Goal: Task Accomplishment & Management: Use online tool/utility

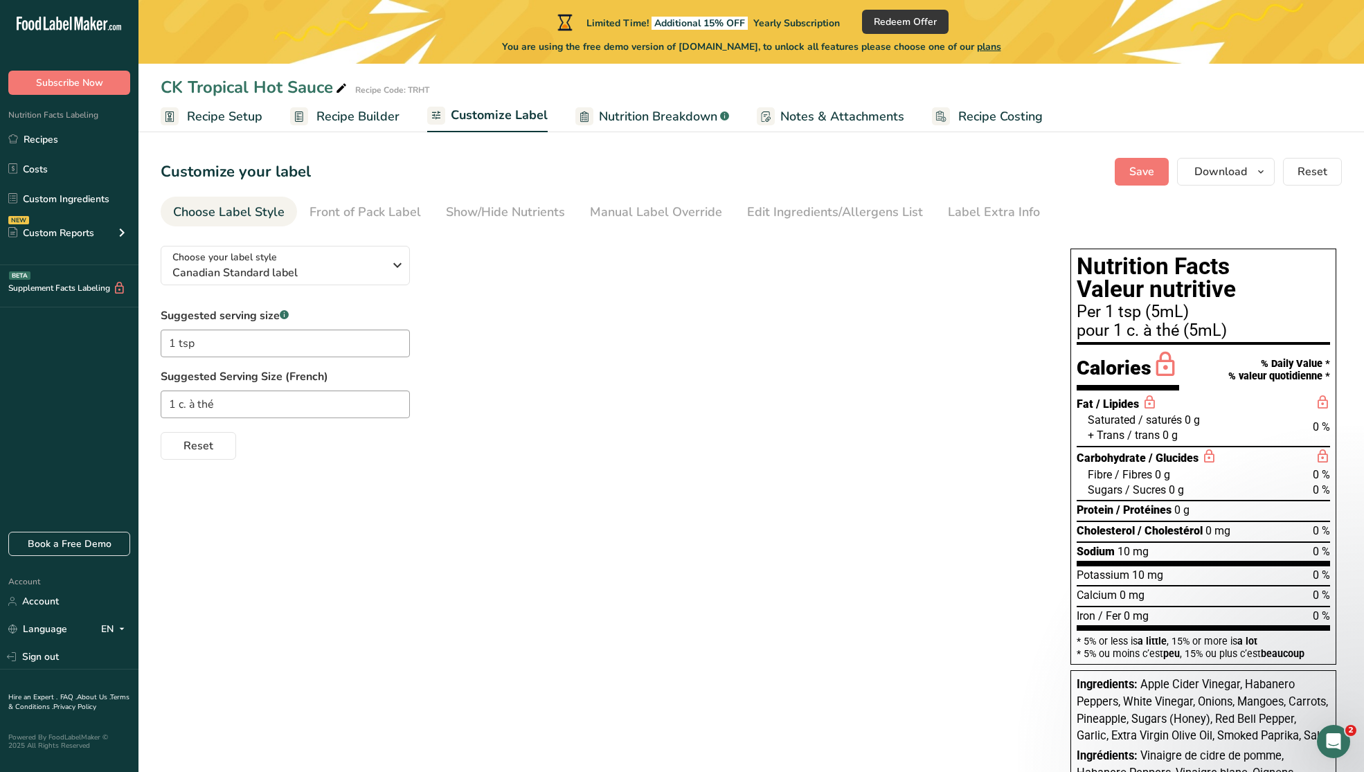
click at [485, 115] on span "Customize Label" at bounding box center [499, 115] width 97 height 19
click at [251, 219] on div "Choose Label Style" at bounding box center [228, 212] width 111 height 19
click at [395, 276] on icon "button" at bounding box center [397, 265] width 17 height 25
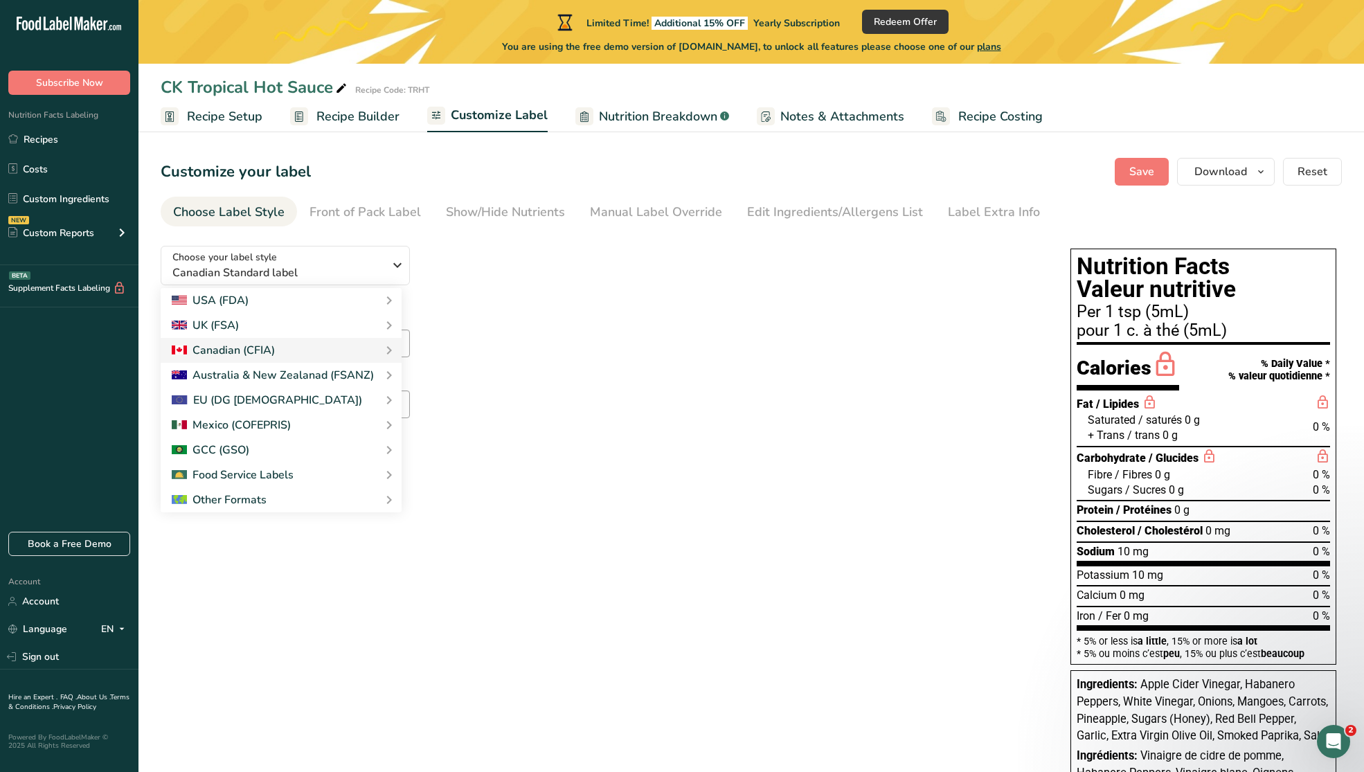
click at [568, 288] on div "Choose your label style Canadian Standard label USA (FDA) Standard FDA label Ta…" at bounding box center [602, 347] width 882 height 225
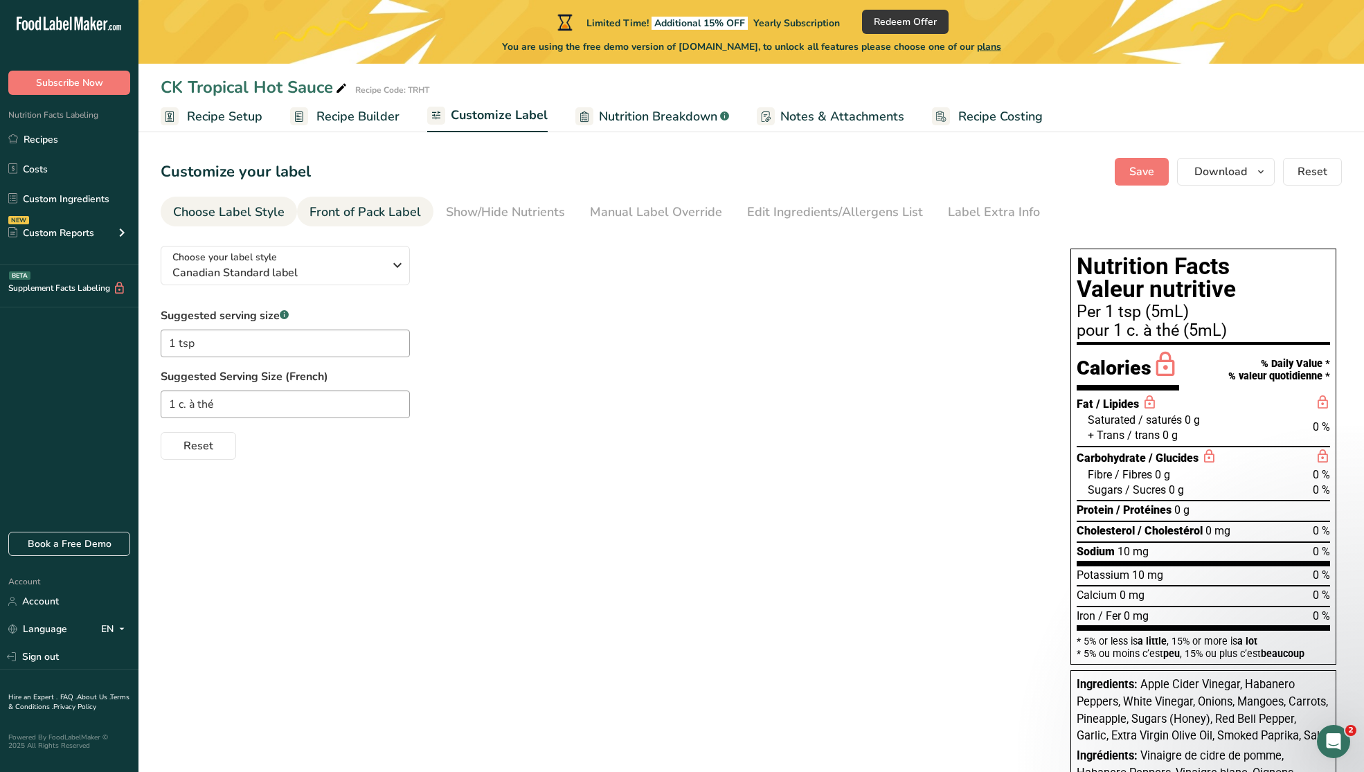
click at [362, 206] on div "Front of Pack Label" at bounding box center [365, 212] width 111 height 19
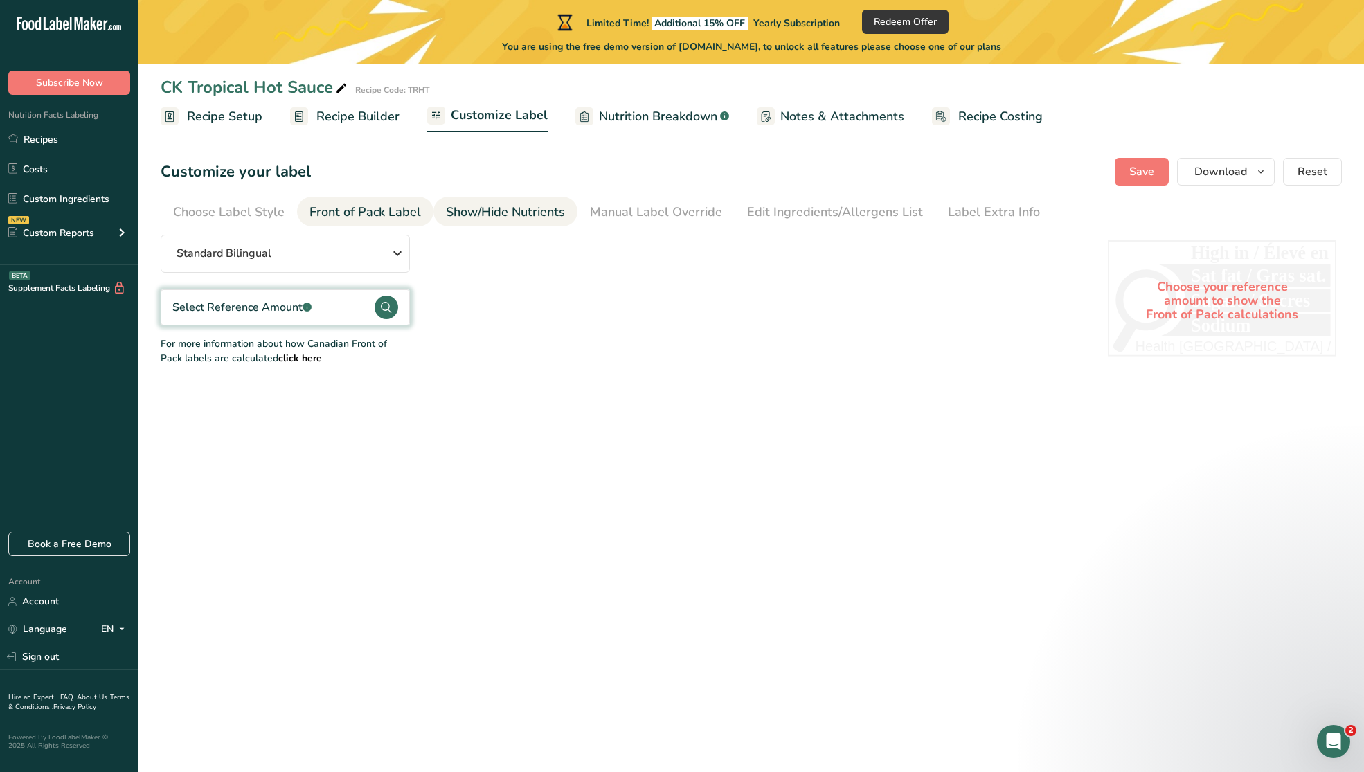
click at [507, 206] on div "Show/Hide Nutrients" at bounding box center [505, 212] width 119 height 19
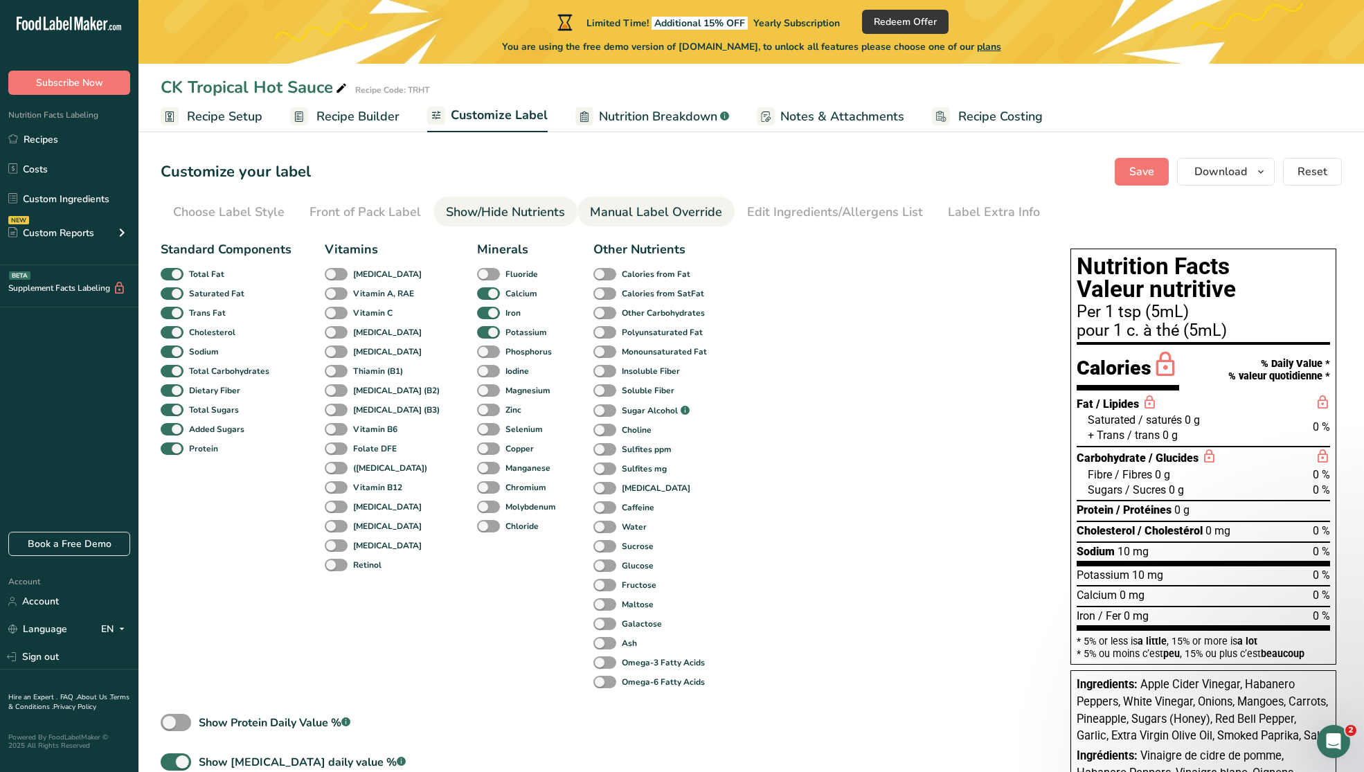
click at [624, 221] on div "Manual Label Override" at bounding box center [656, 212] width 132 height 19
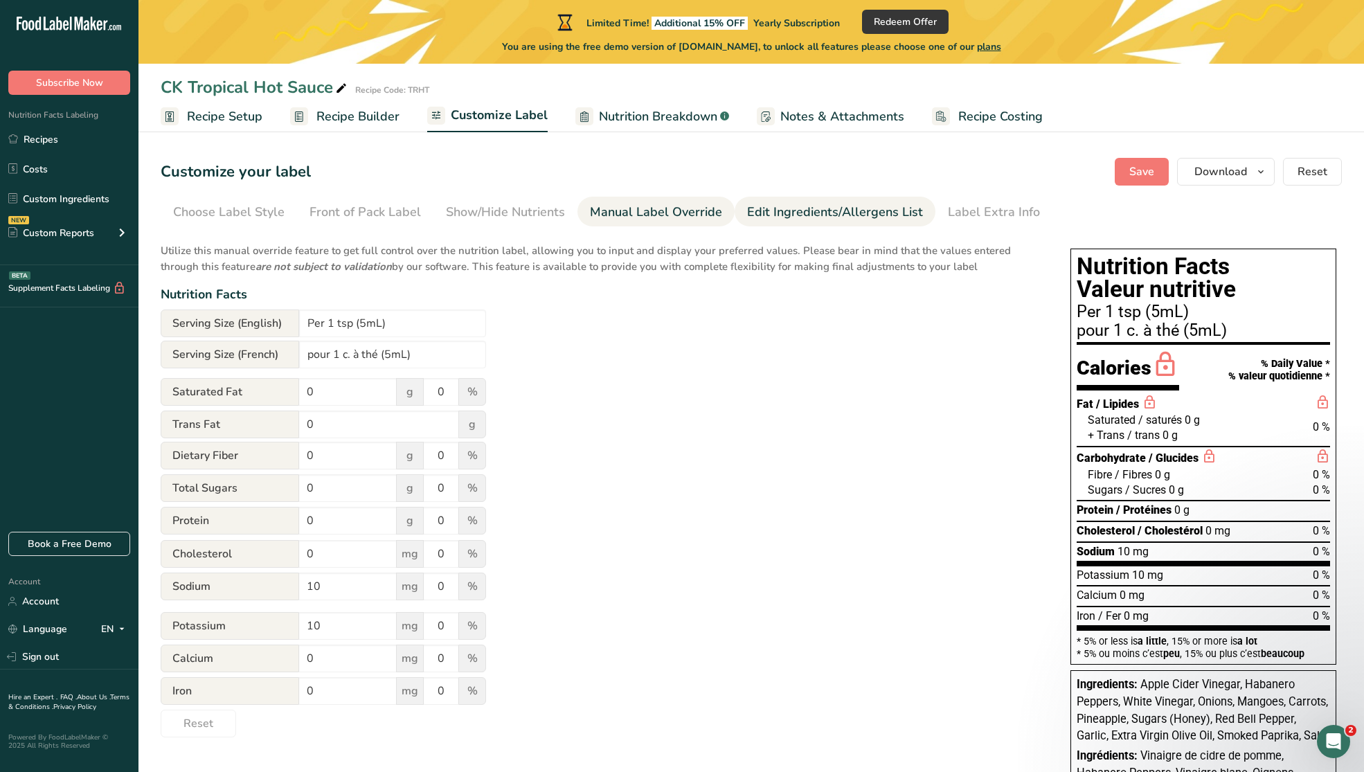
click at [796, 211] on div "Edit Ingredients/Allergens List" at bounding box center [835, 212] width 176 height 19
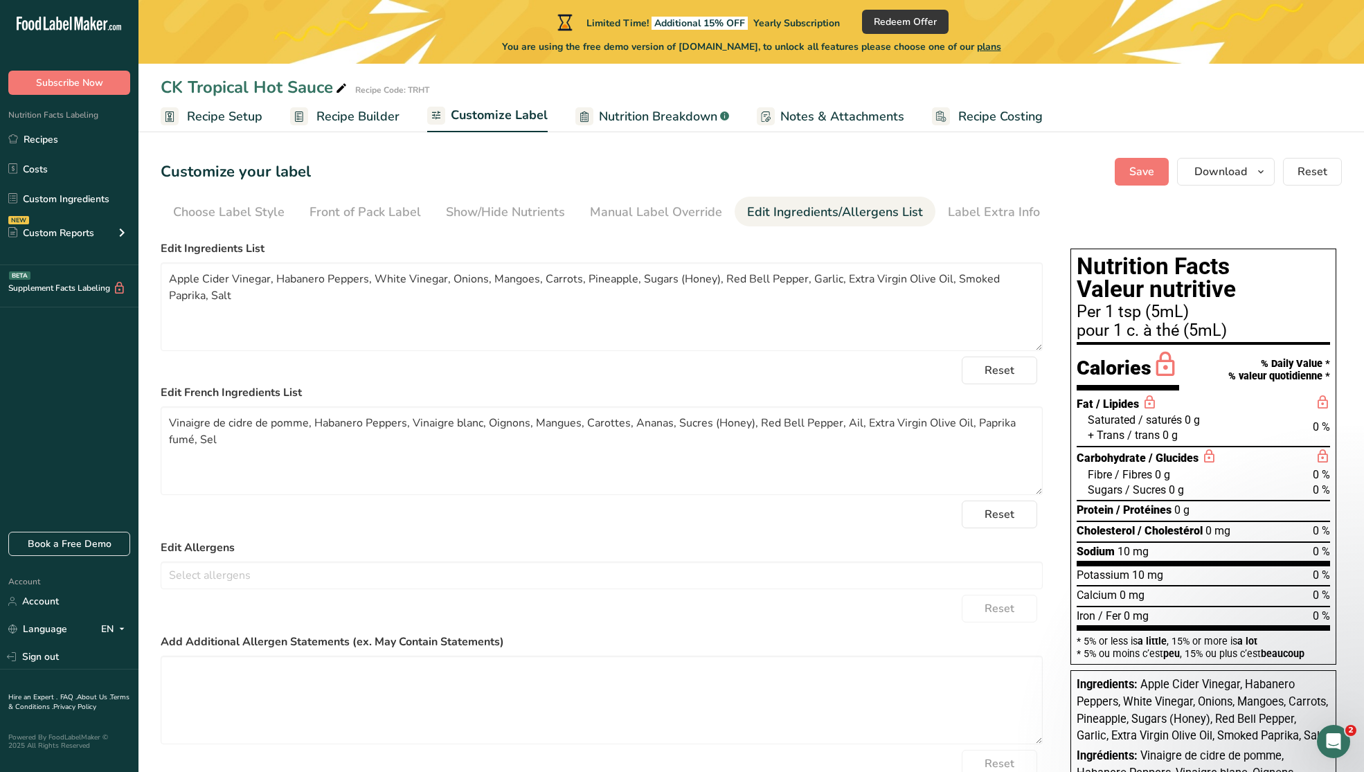
click at [649, 117] on span "Nutrition Breakdown" at bounding box center [658, 116] width 118 height 19
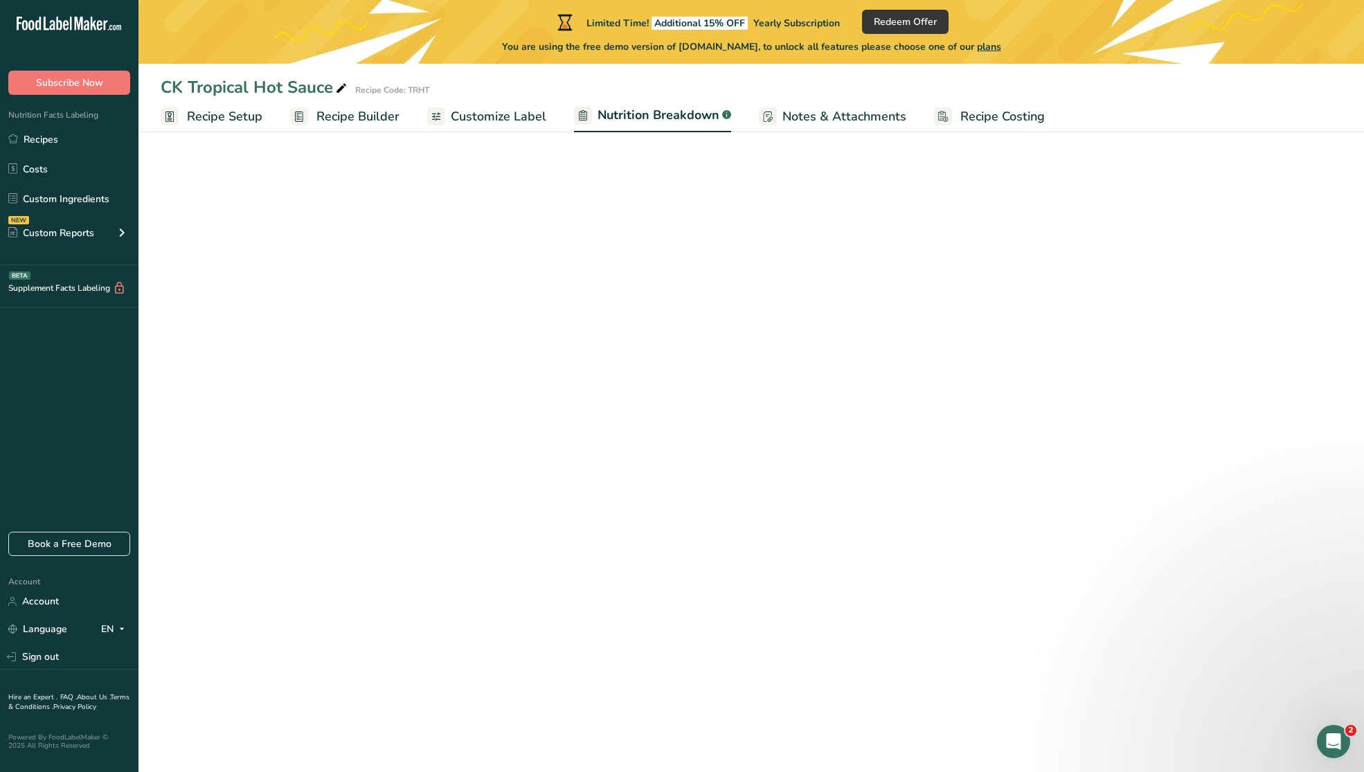
select select "Calories"
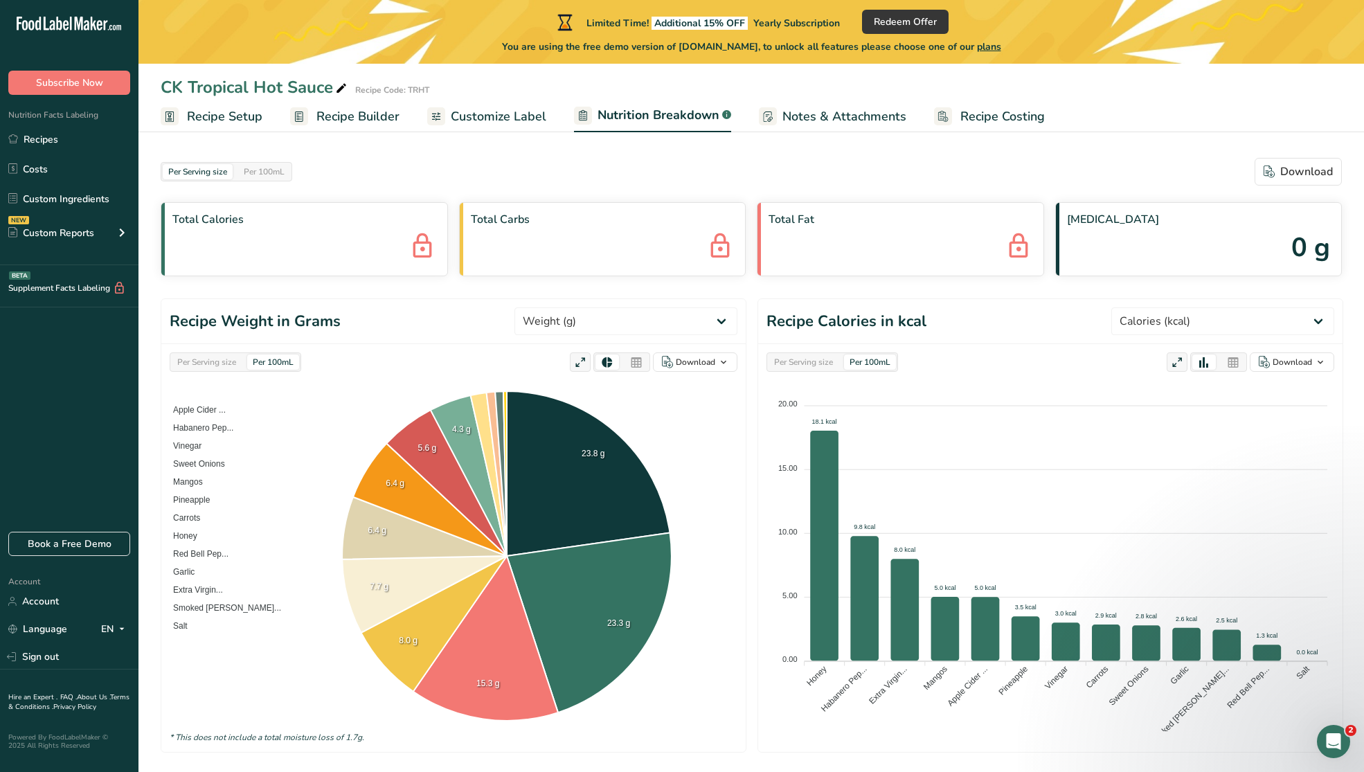
click at [377, 114] on span "Recipe Builder" at bounding box center [357, 116] width 83 height 19
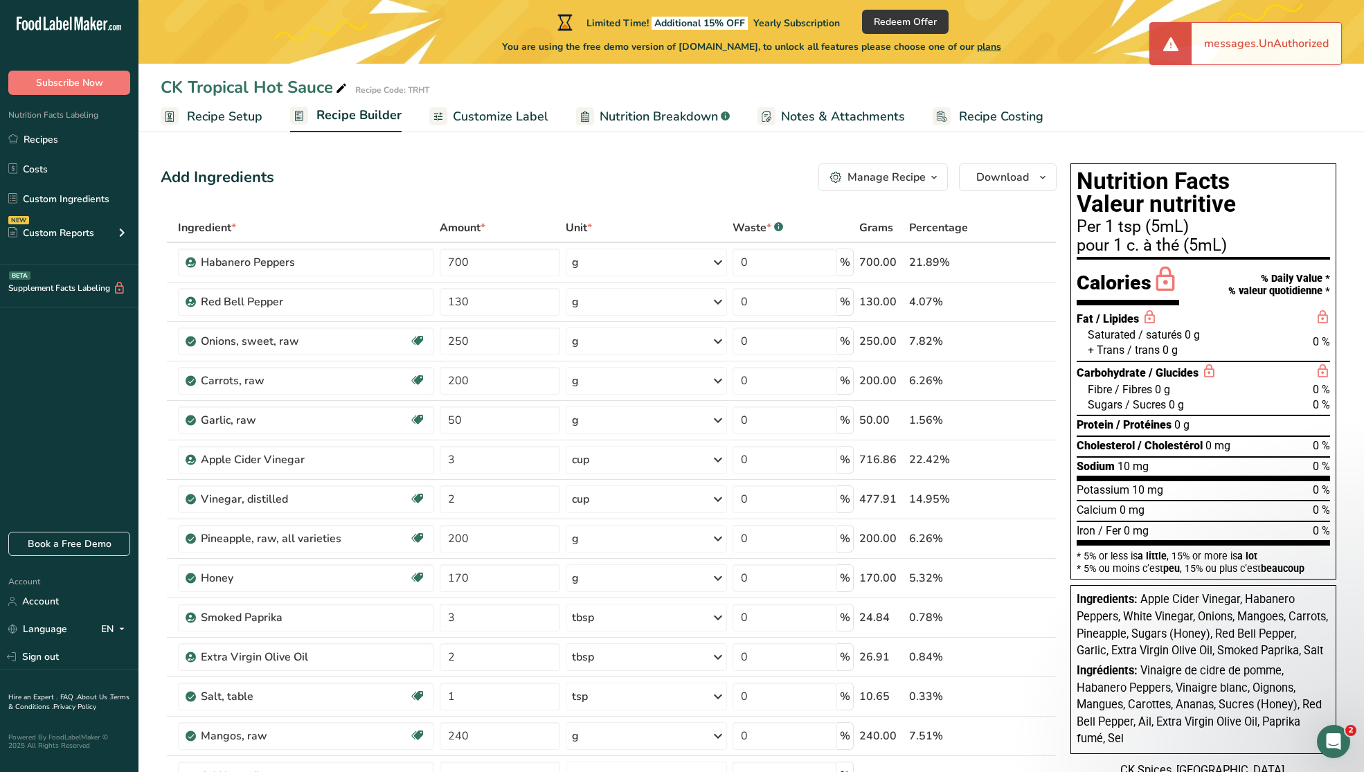
click at [478, 116] on span "Customize Label" at bounding box center [501, 116] width 96 height 19
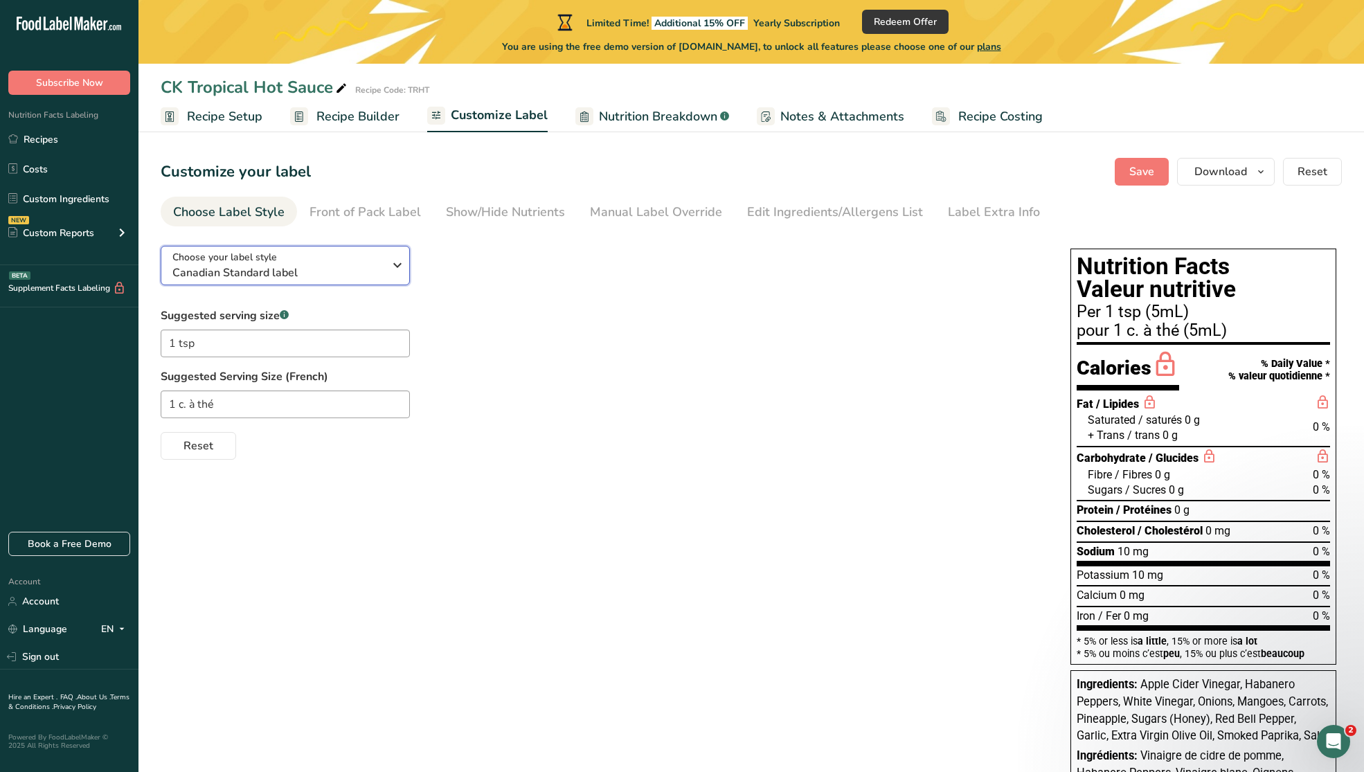
click at [259, 274] on span "Canadian Standard label" at bounding box center [277, 273] width 211 height 17
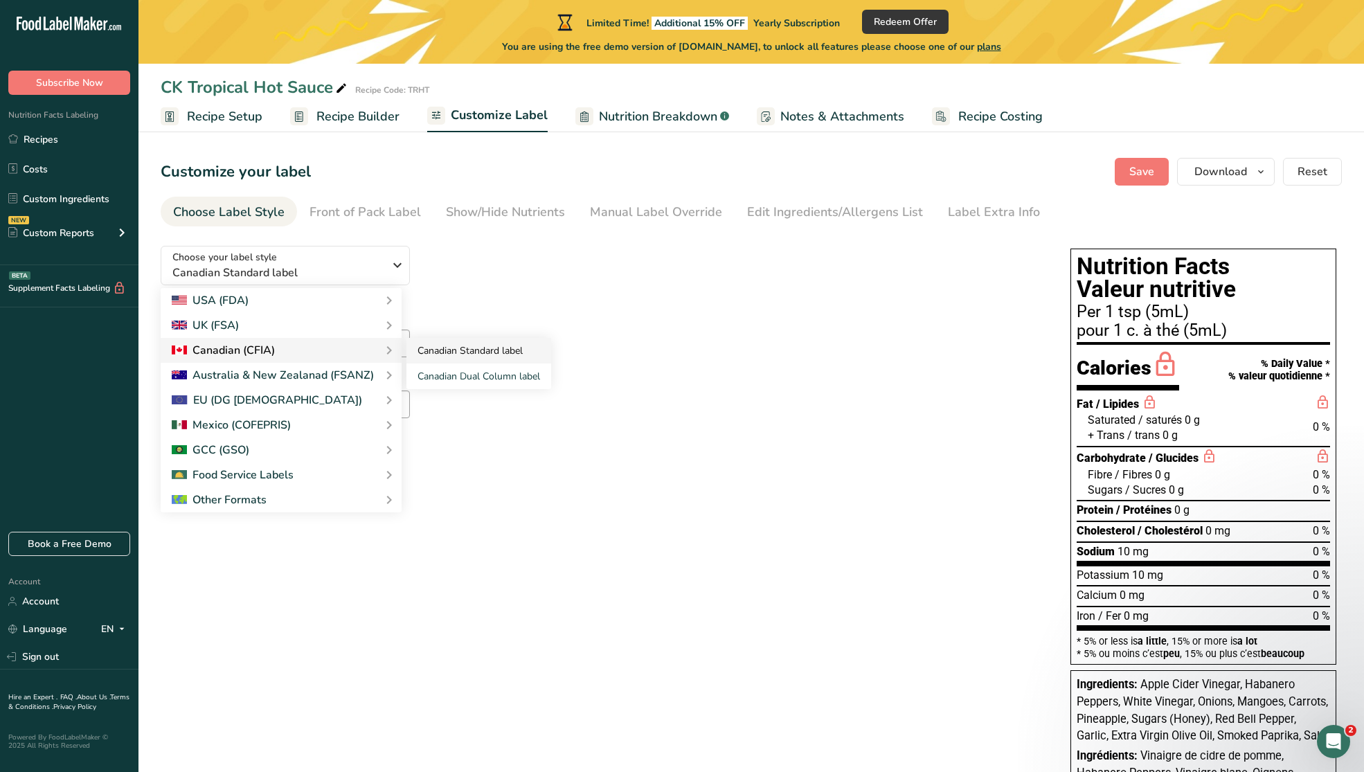
click at [474, 352] on link "Canadian Standard label" at bounding box center [478, 351] width 145 height 26
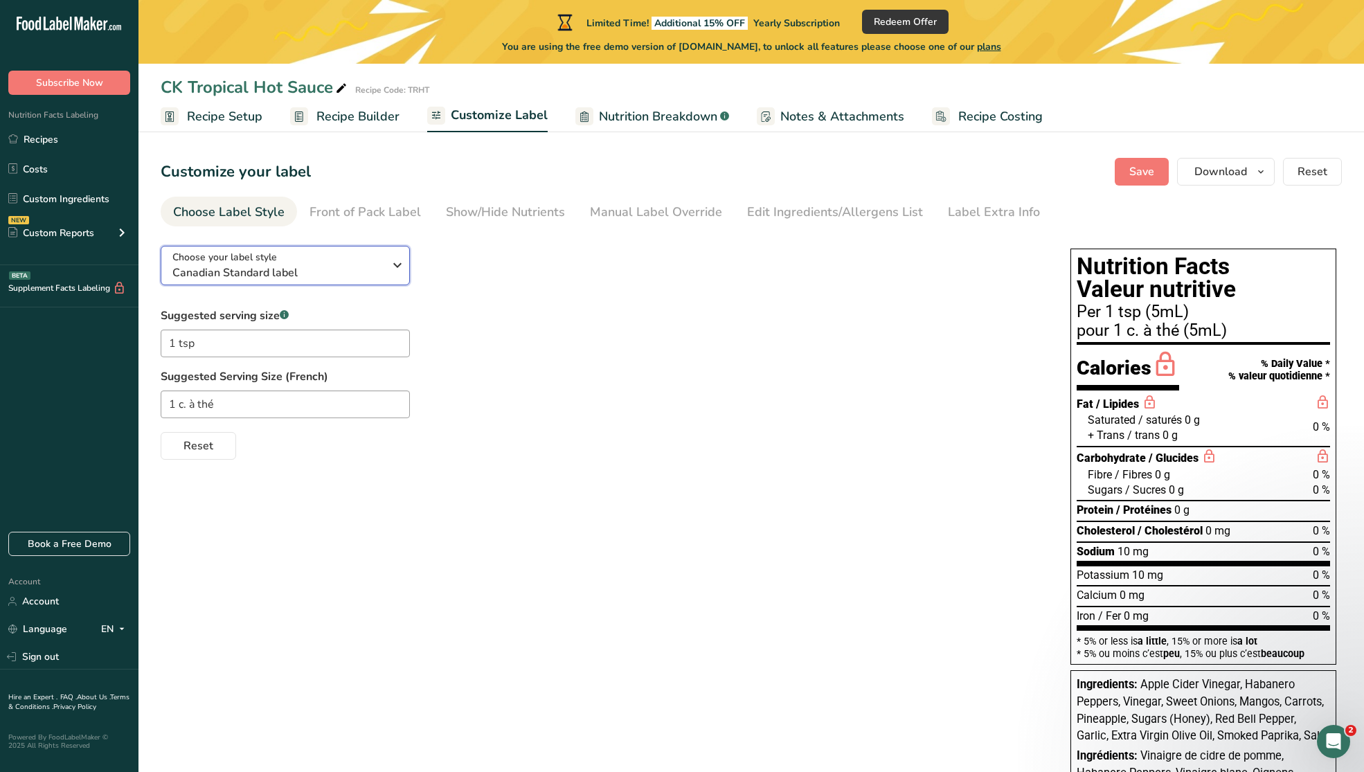
click at [368, 276] on span "Canadian Standard label" at bounding box center [277, 273] width 211 height 17
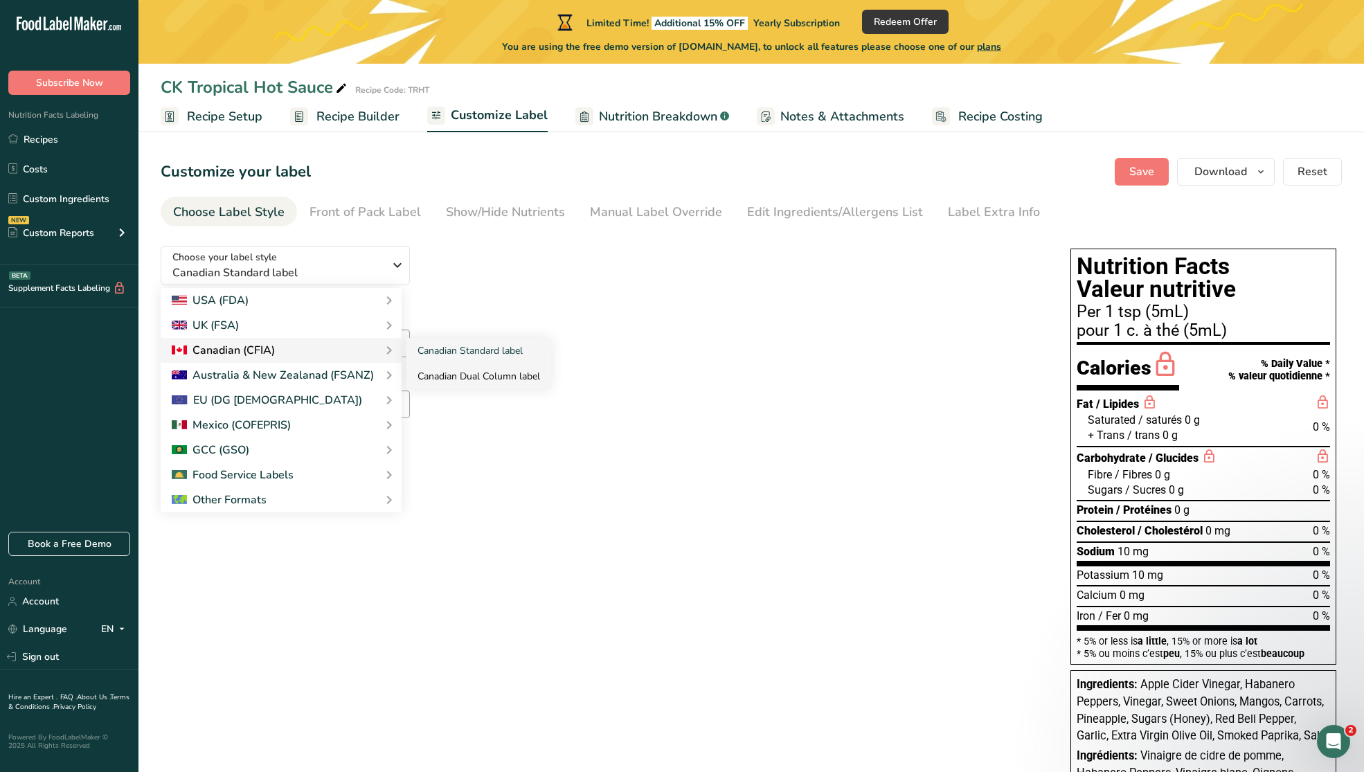
click at [470, 377] on link "Canadian Dual Column label" at bounding box center [478, 377] width 145 height 26
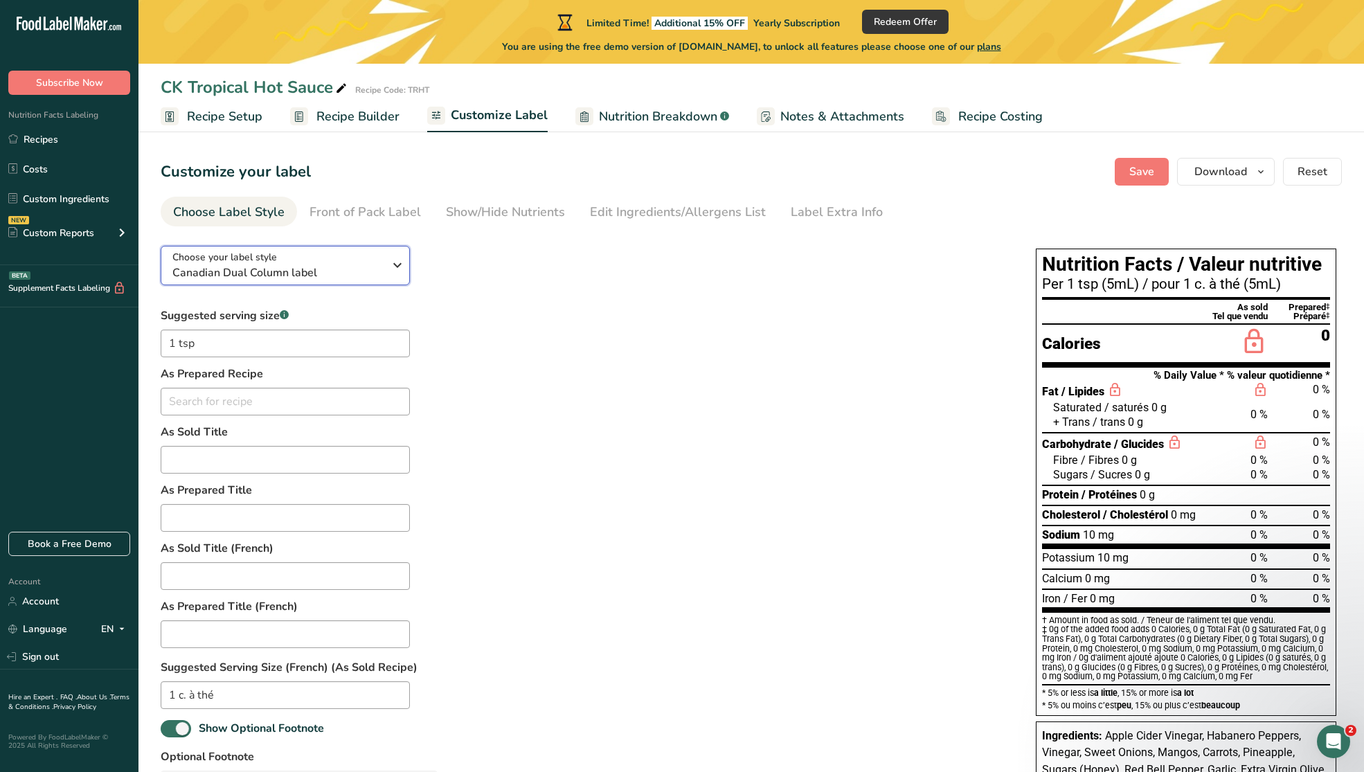
click at [348, 269] on span "Canadian Dual Column label" at bounding box center [277, 273] width 211 height 17
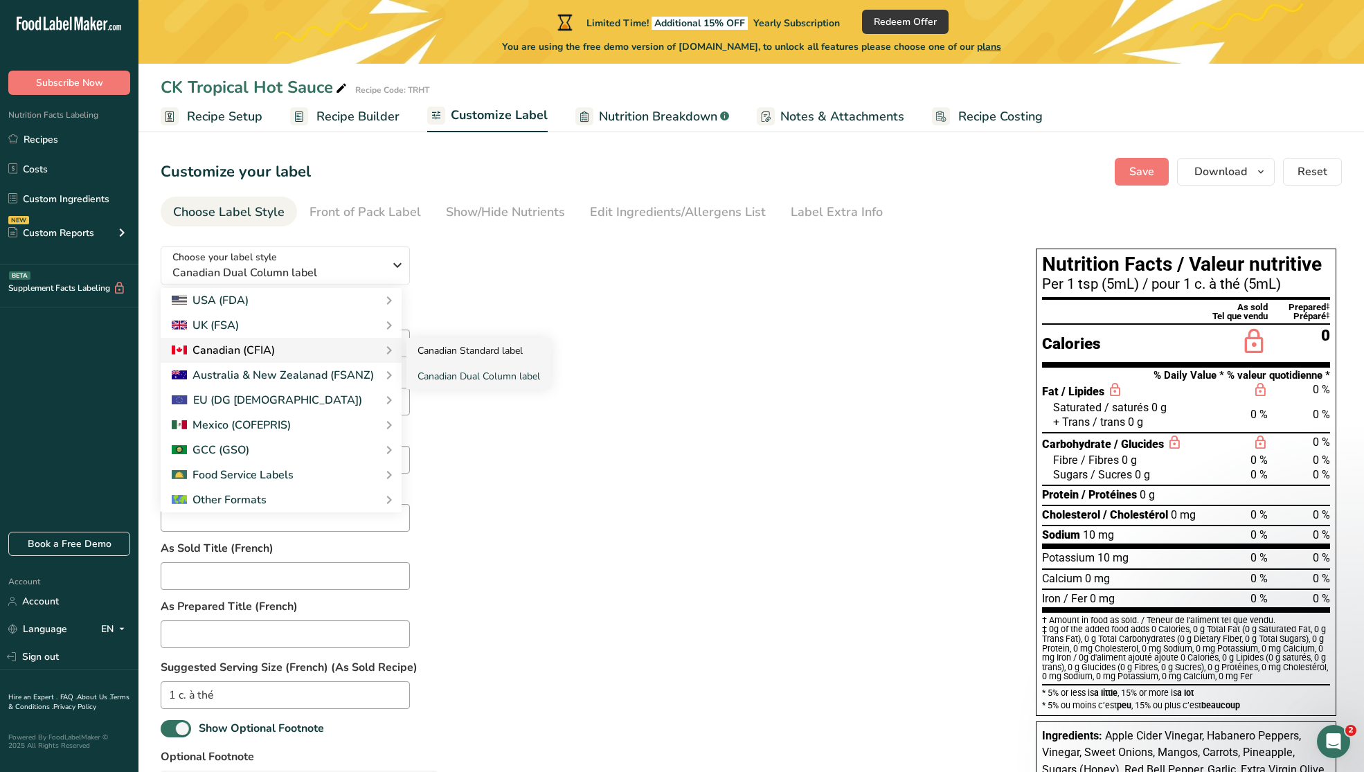
click at [463, 352] on link "Canadian Standard label" at bounding box center [478, 351] width 145 height 26
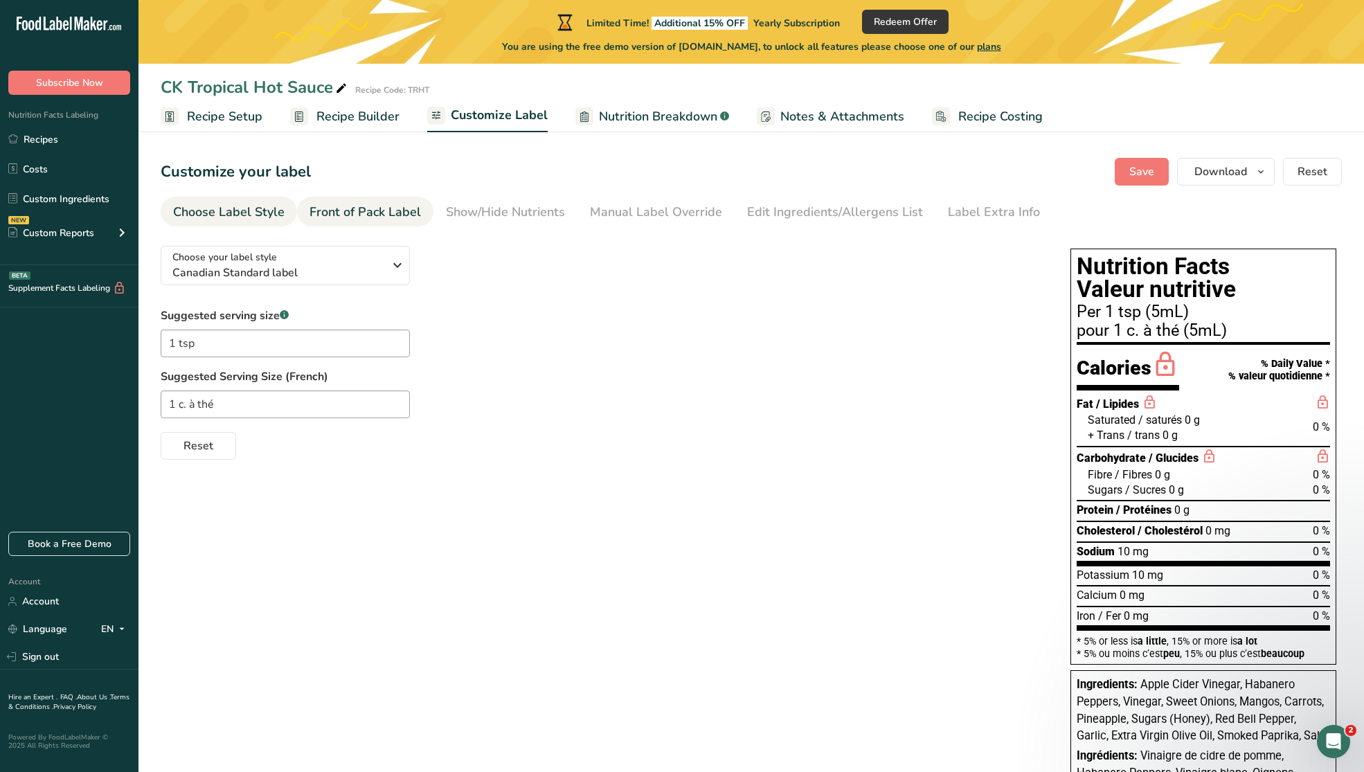
click at [402, 223] on link "Front of Pack Label" at bounding box center [365, 212] width 111 height 31
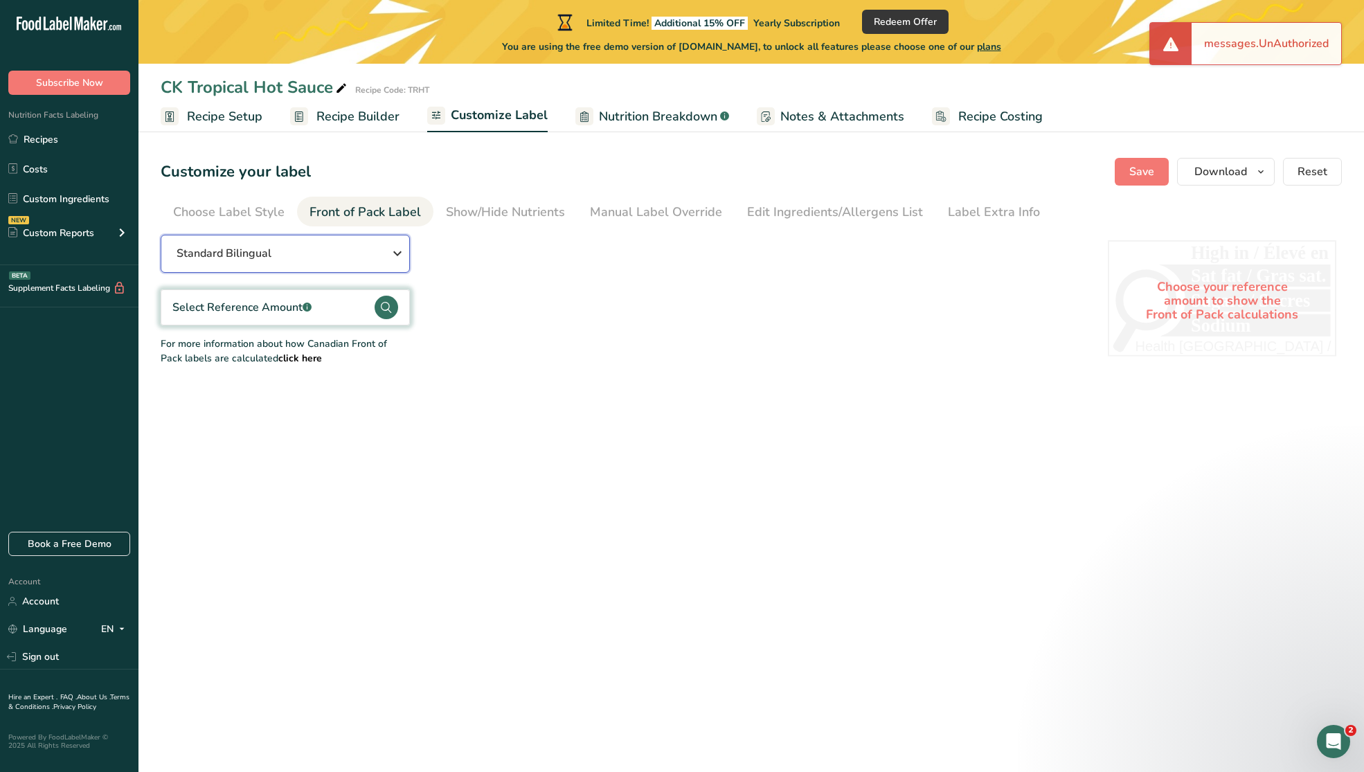
click at [404, 255] on icon "button" at bounding box center [397, 253] width 17 height 25
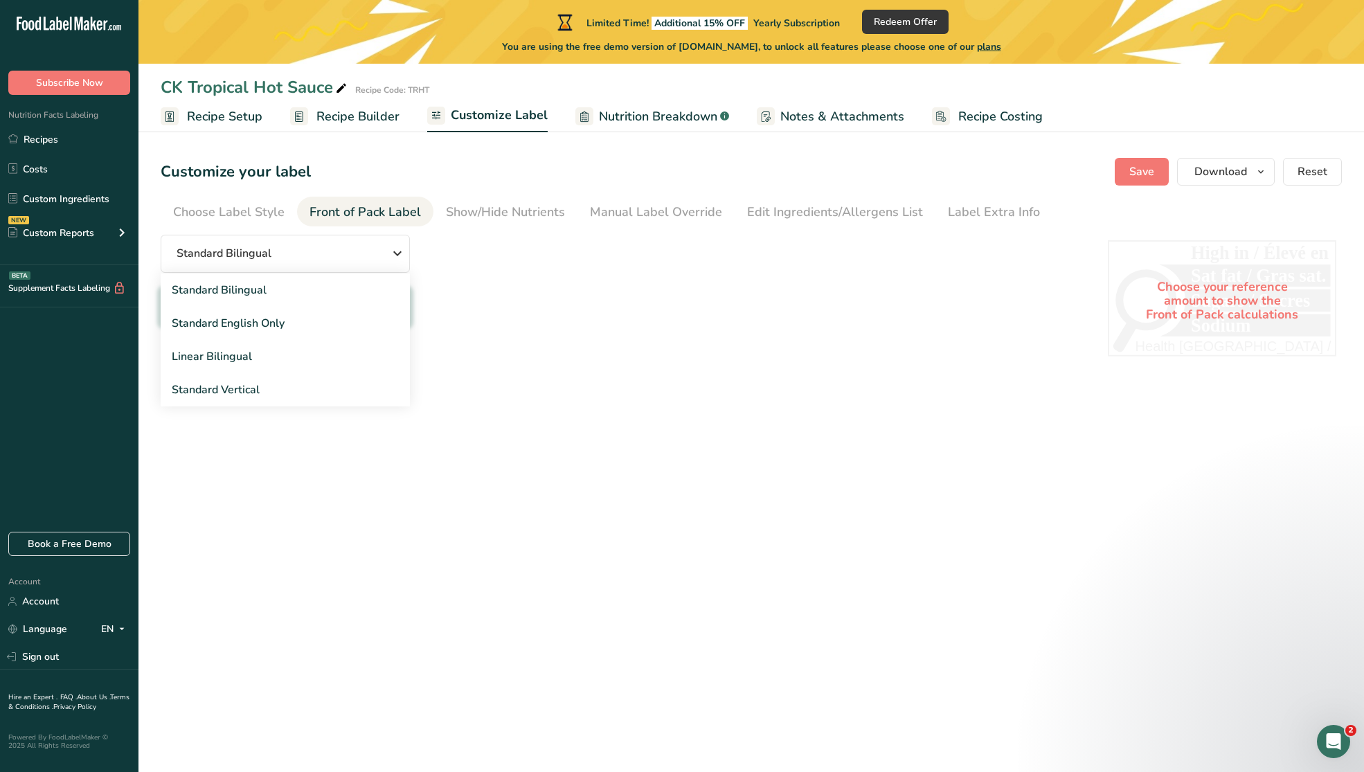
click at [493, 276] on div "Standard Bilingual Standard Bilingual Standard English Only Linear Bilingual St…" at bounding box center [621, 300] width 920 height 131
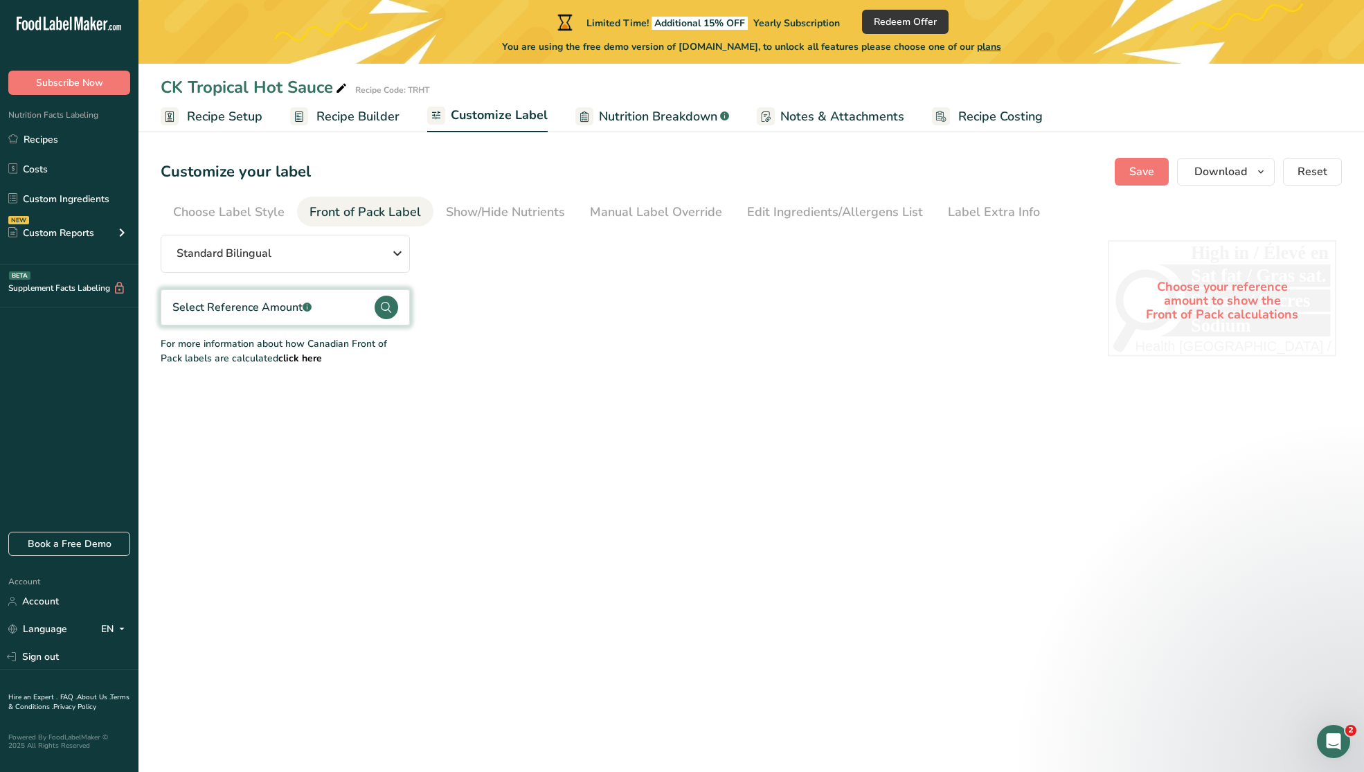
click at [306, 296] on div "Select Reference Amount .a-a{fill:#347362;}.b-a{fill:#fff;}" at bounding box center [241, 308] width 139 height 24
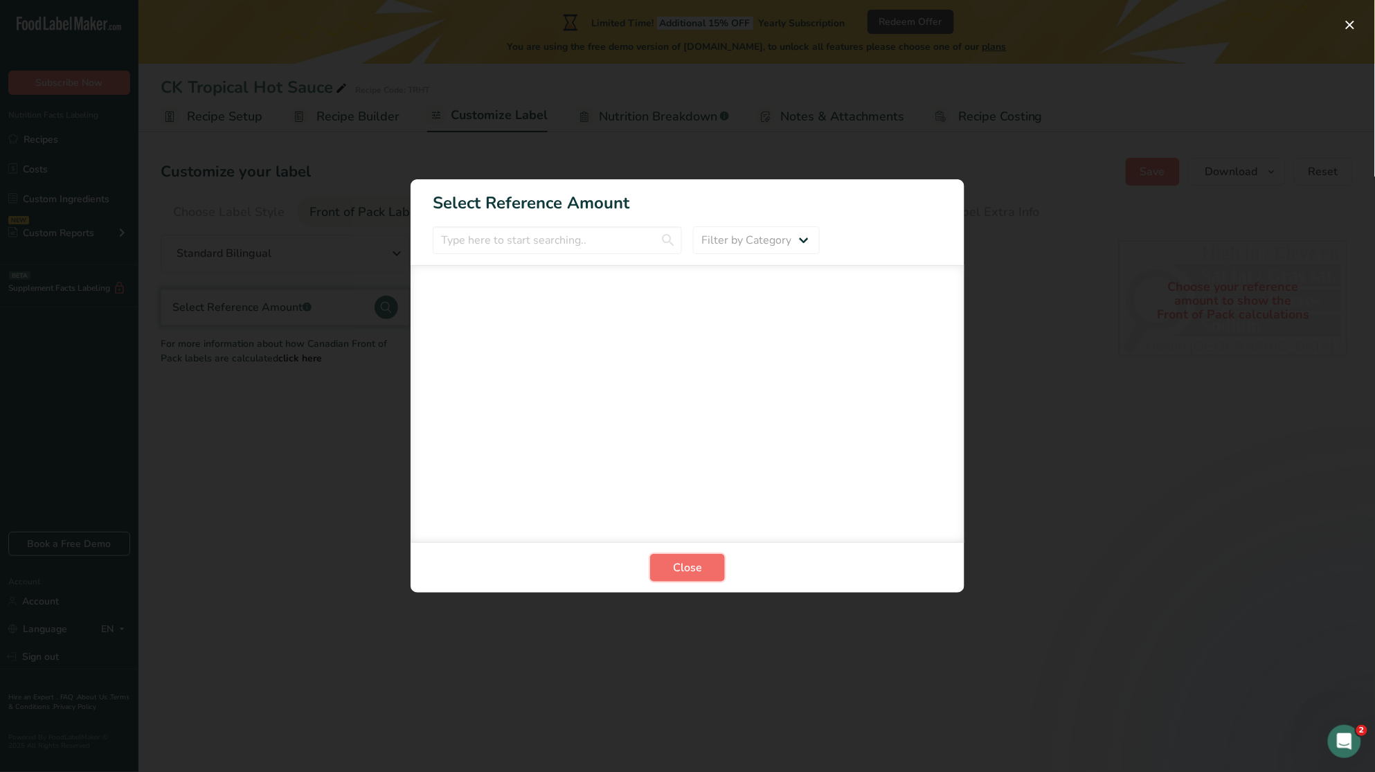
click at [690, 566] on span "Close" at bounding box center [687, 567] width 29 height 17
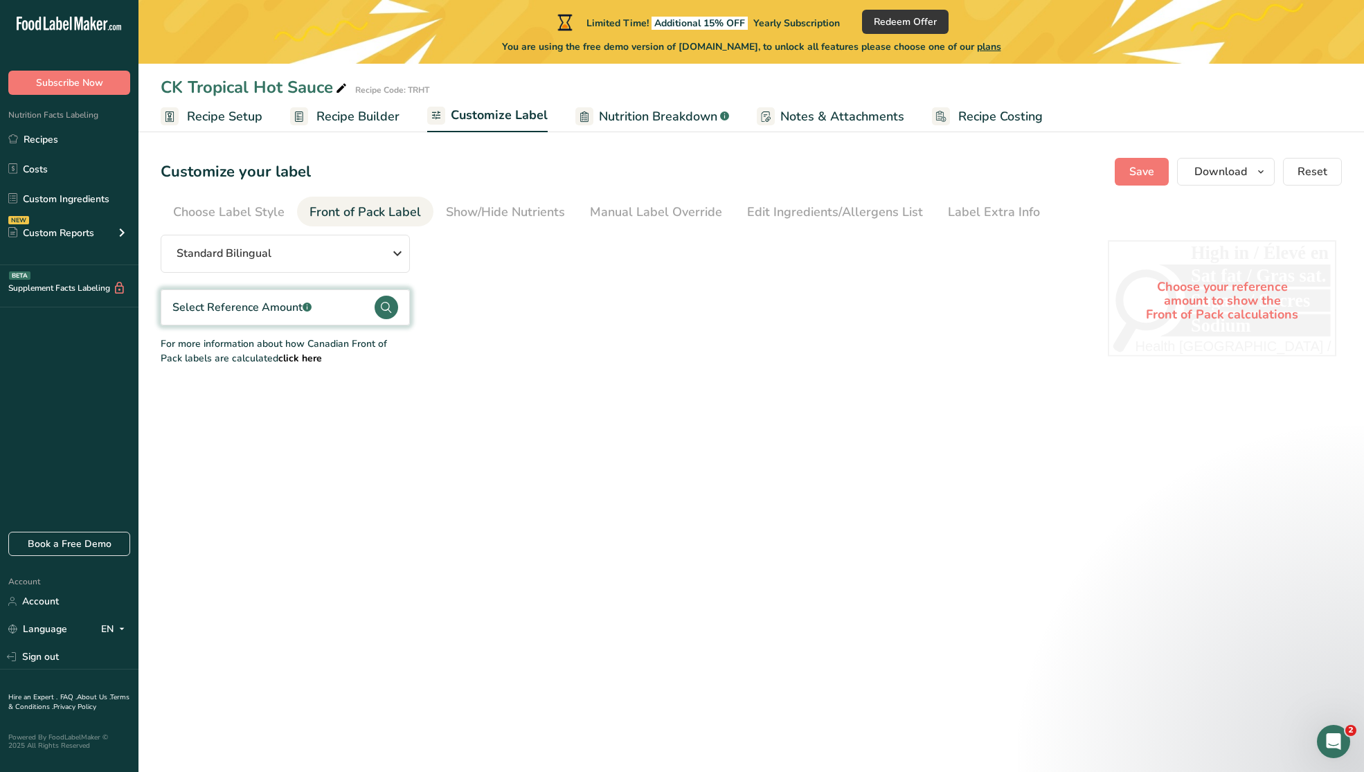
click at [670, 120] on span "Nutrition Breakdown" at bounding box center [658, 116] width 118 height 19
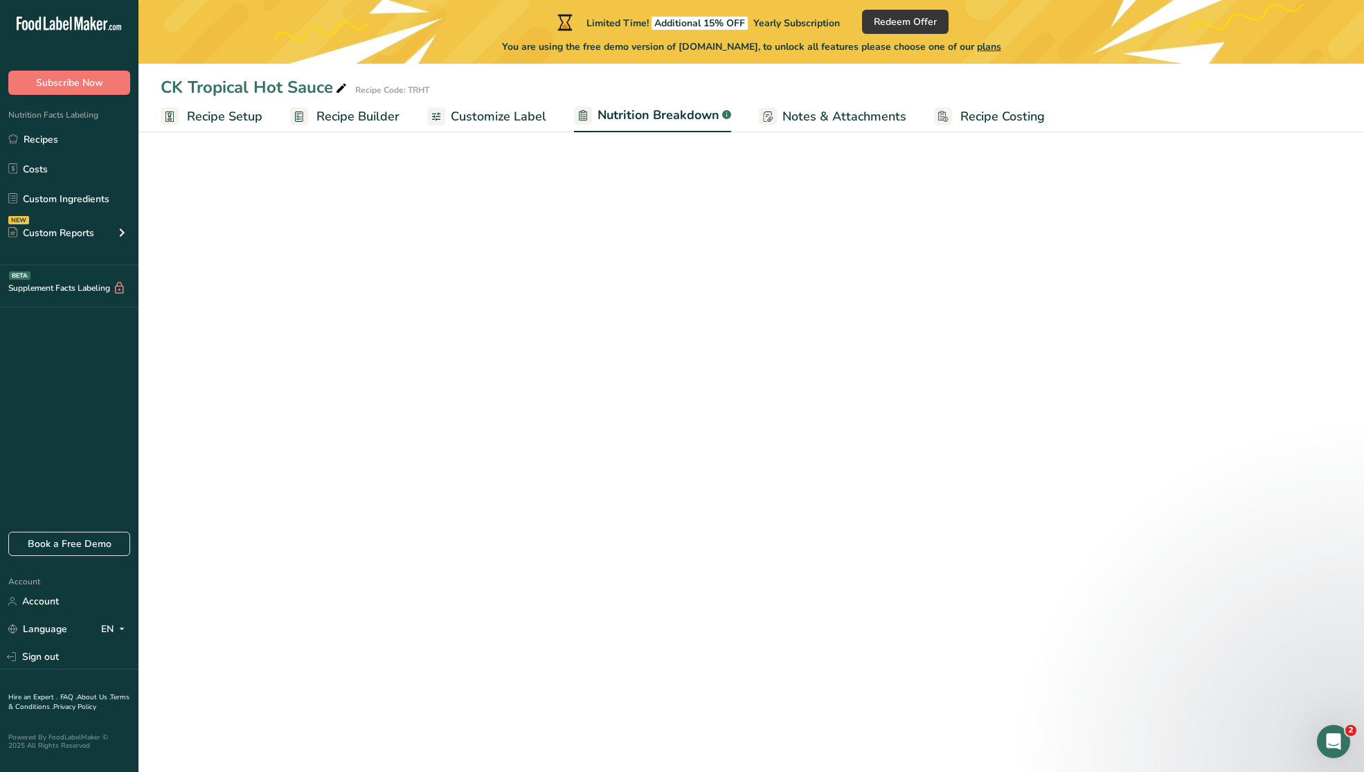
select select "Calories"
